Goal: Register for event/course

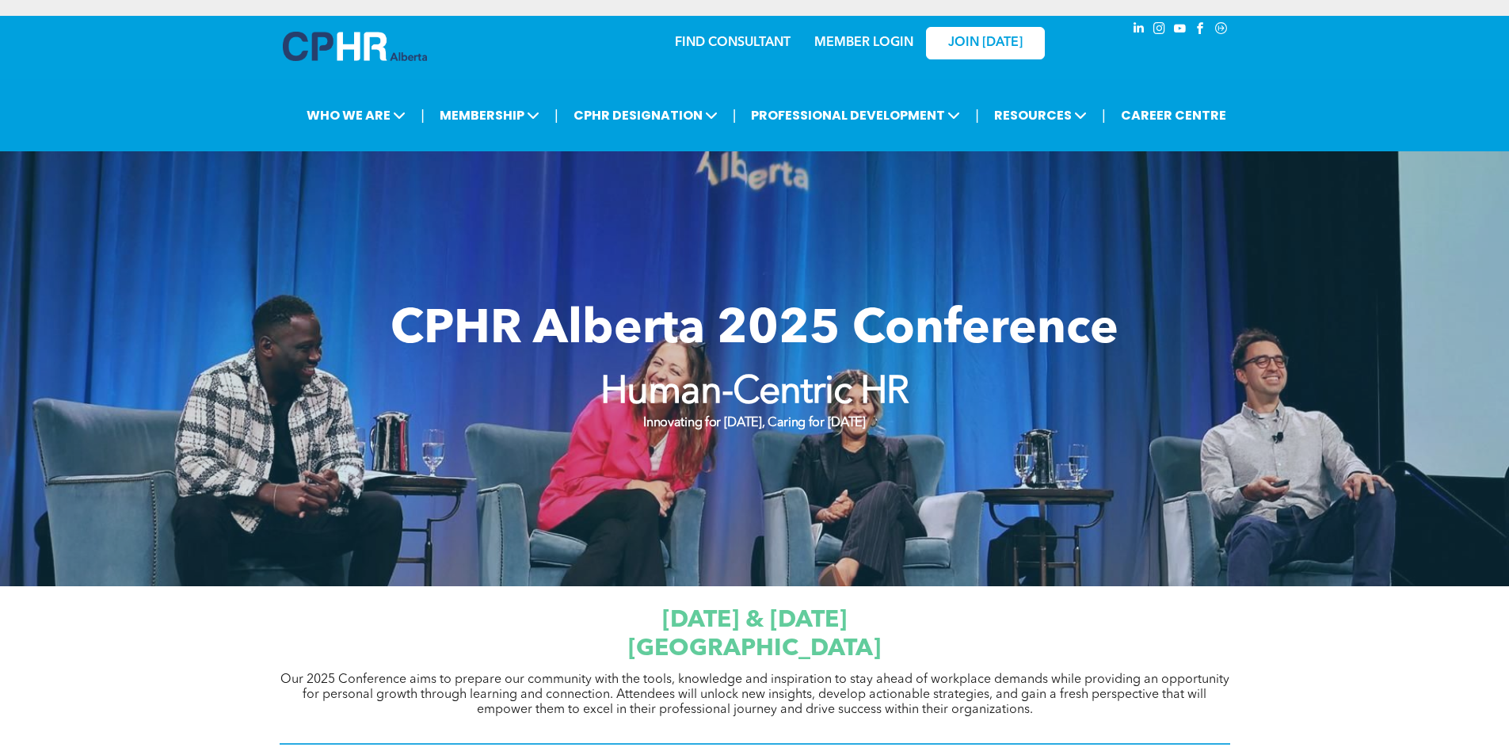
click at [877, 48] on link "MEMBER LOGIN" at bounding box center [863, 42] width 99 height 13
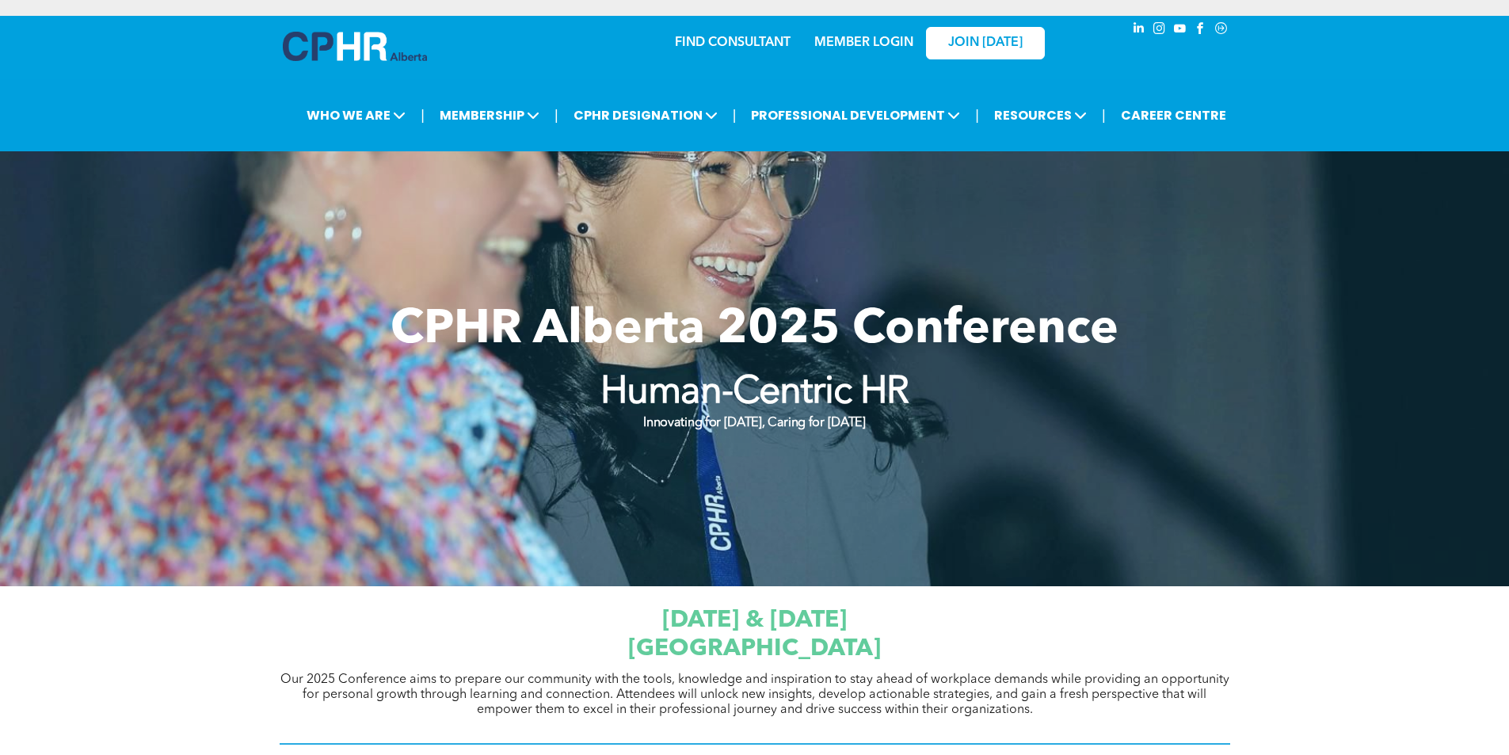
click at [866, 44] on link "MEMBER LOGIN" at bounding box center [863, 42] width 99 height 13
click at [967, 37] on span "JOIN [DATE]" at bounding box center [985, 43] width 74 height 15
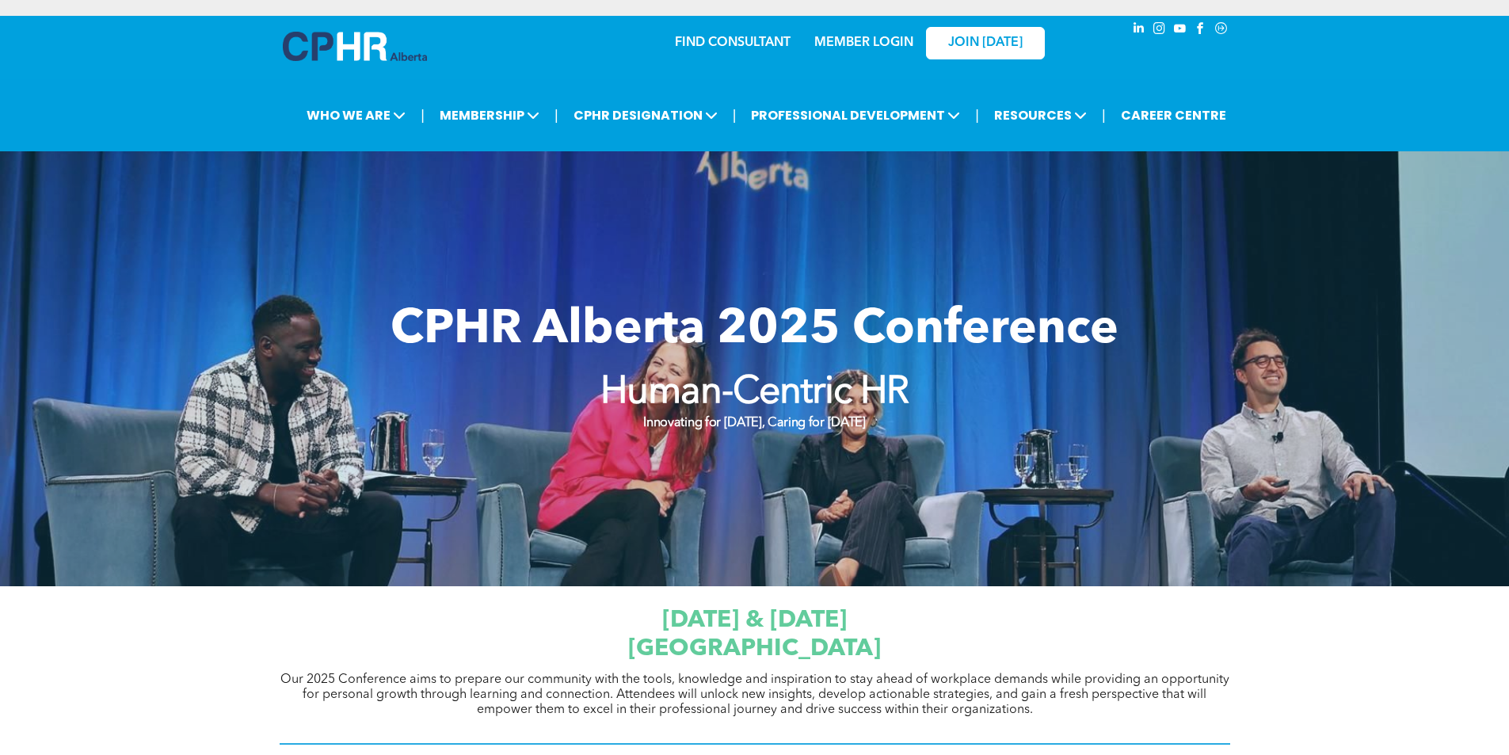
click at [1290, 382] on div at bounding box center [754, 368] width 1509 height 435
click at [1479, 347] on div at bounding box center [754, 368] width 1509 height 435
click at [816, 383] on strong "Human-Centric HR" at bounding box center [754, 393] width 309 height 38
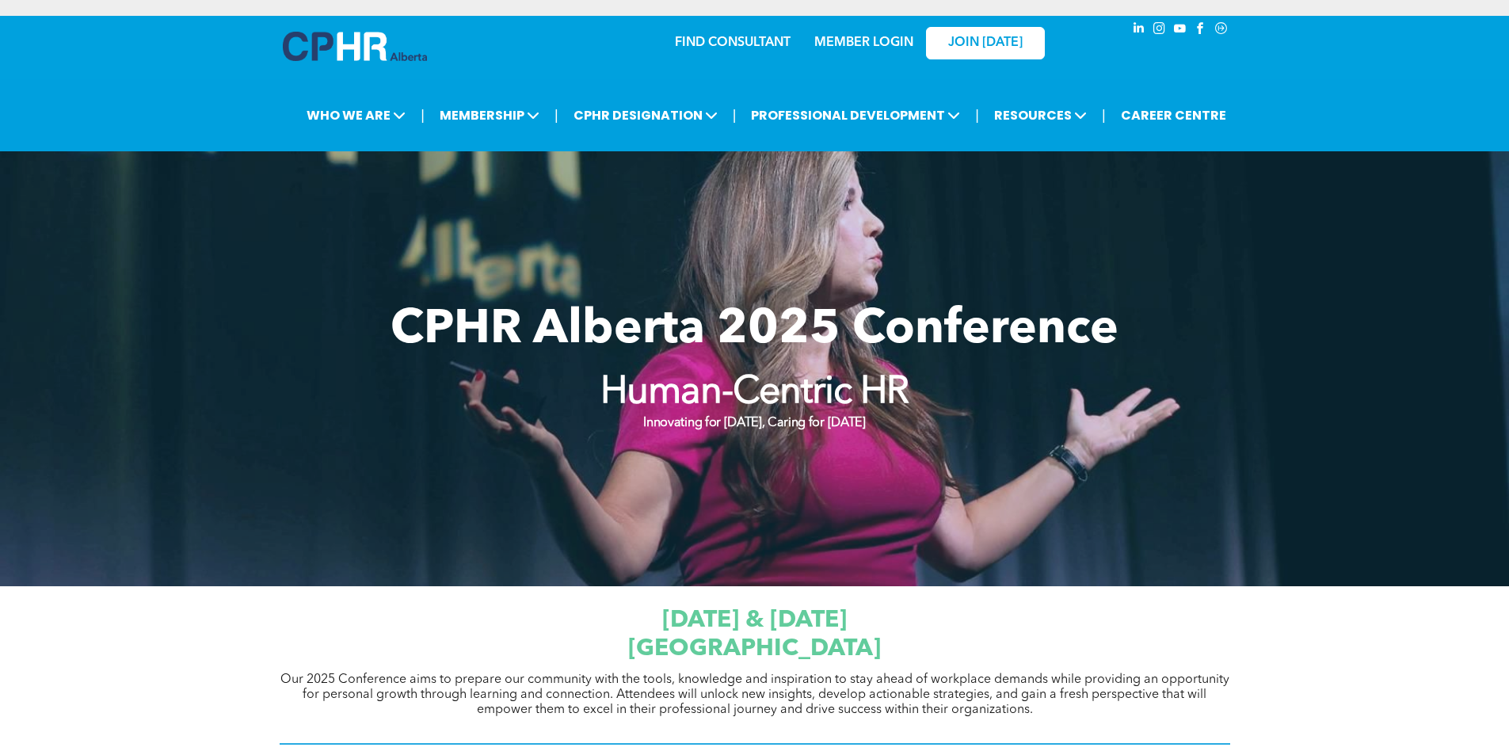
click at [965, 236] on div at bounding box center [754, 368] width 1509 height 435
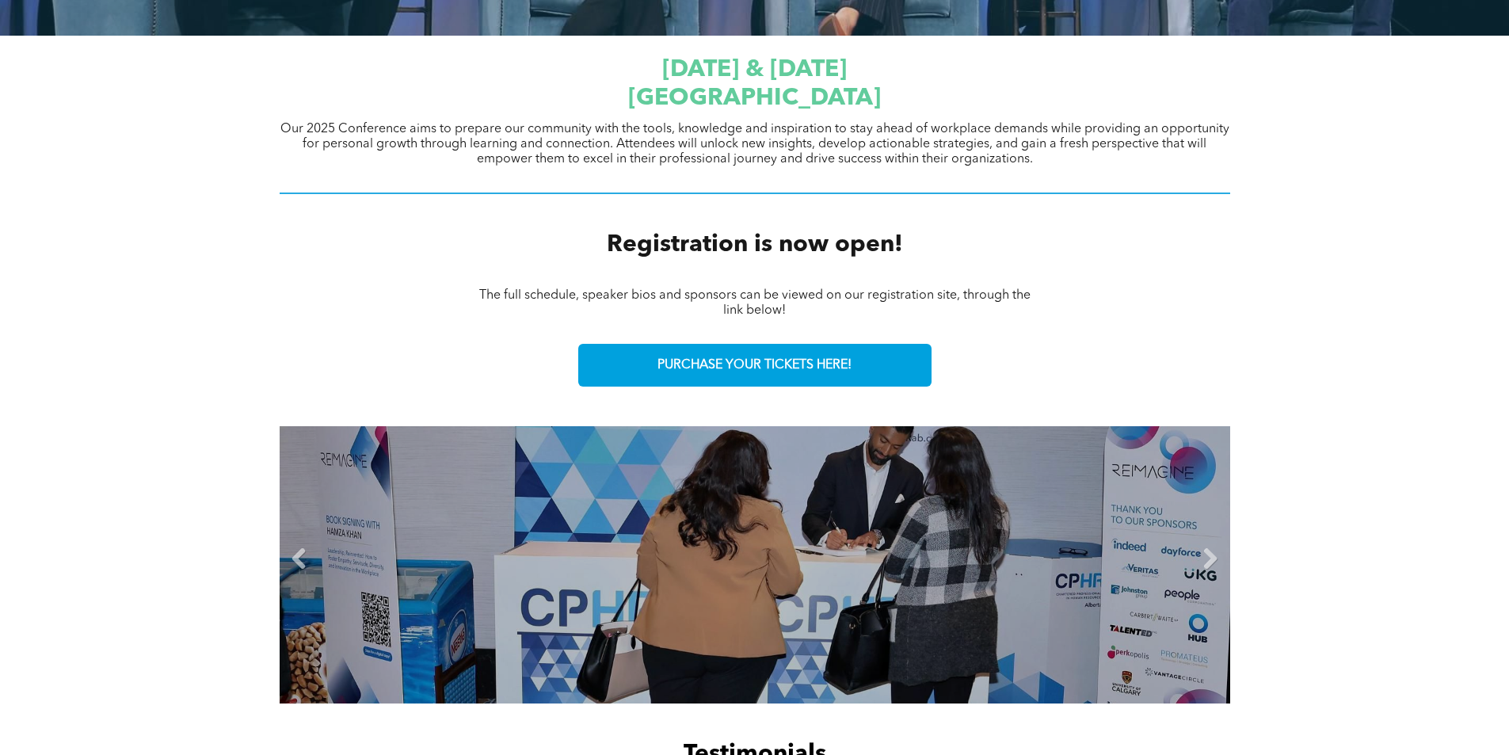
scroll to position [554, 0]
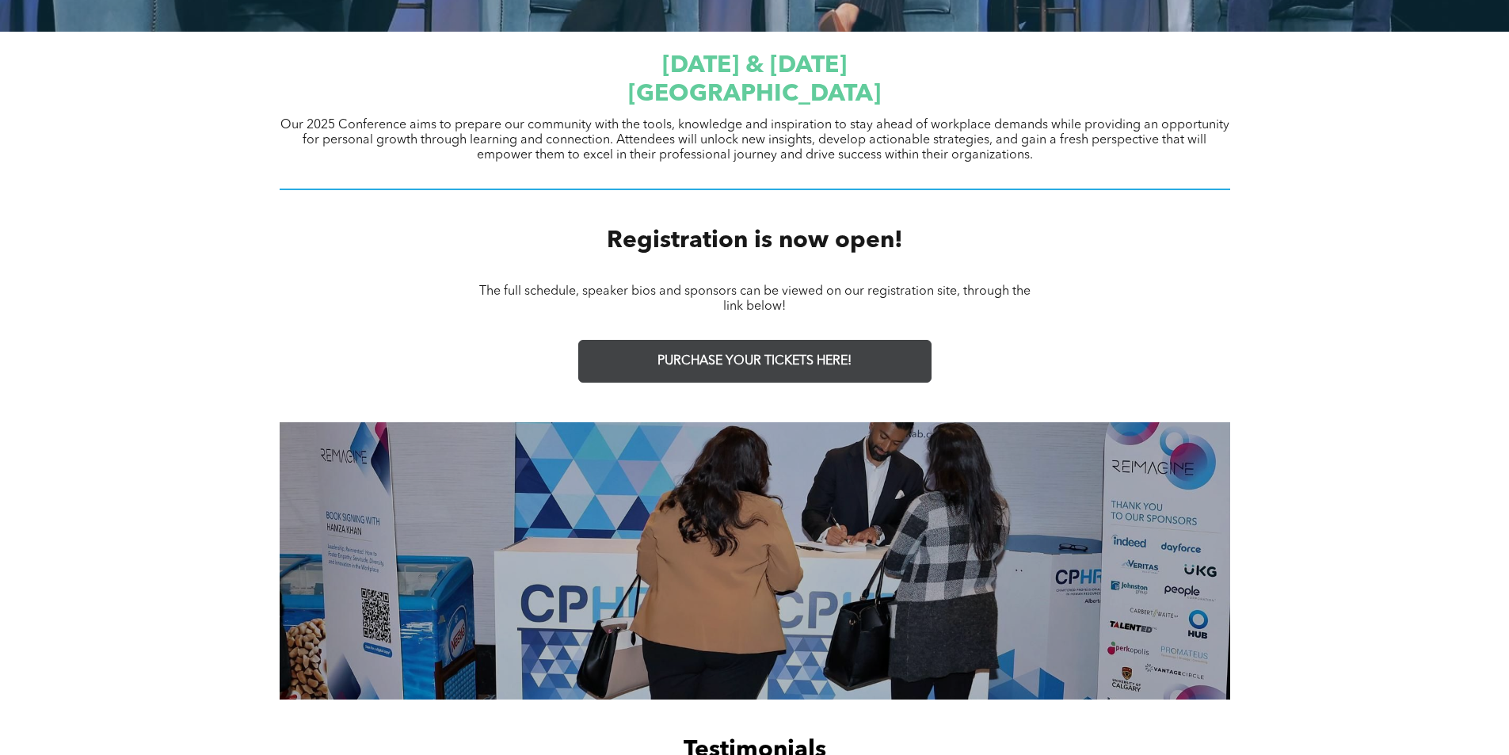
click at [765, 360] on span "PURCHASE YOUR TICKETS HERE!" at bounding box center [754, 361] width 194 height 15
